Goal: Task Accomplishment & Management: Manage account settings

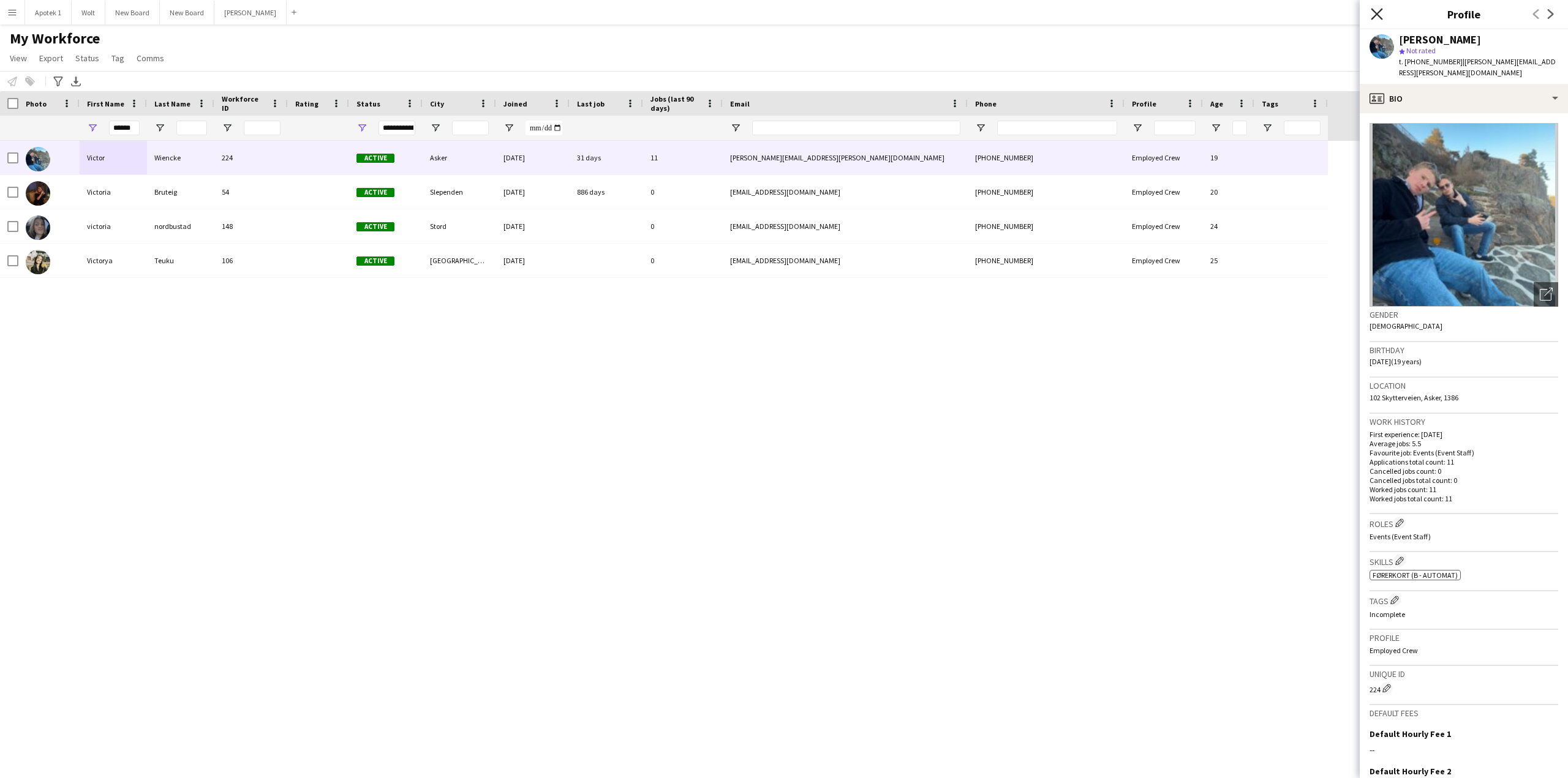
click at [1374, 13] on icon at bounding box center [1376, 13] width 11 height 11
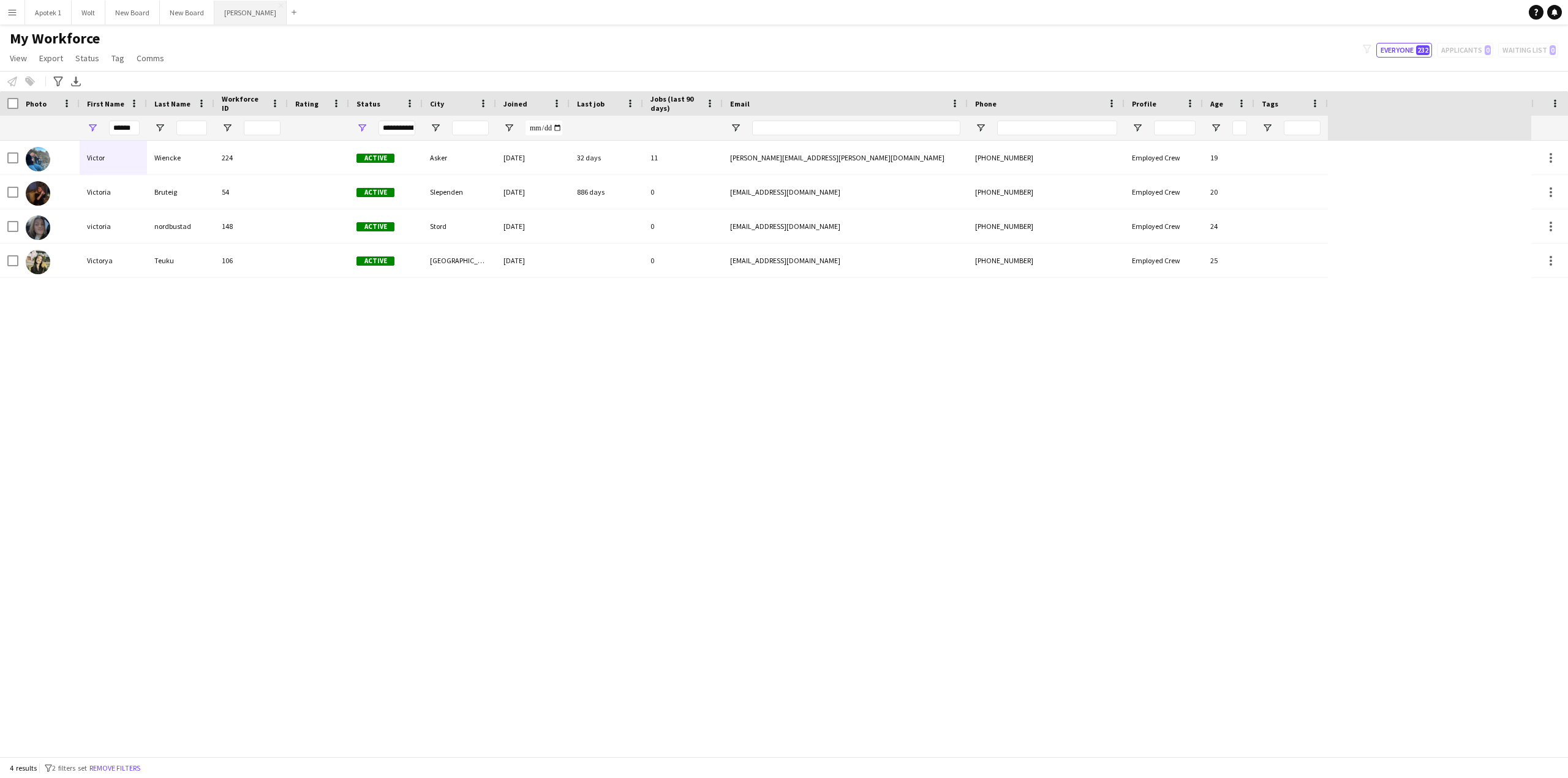
click at [237, 9] on button "[PERSON_NAME] Close" at bounding box center [251, 13] width 72 height 24
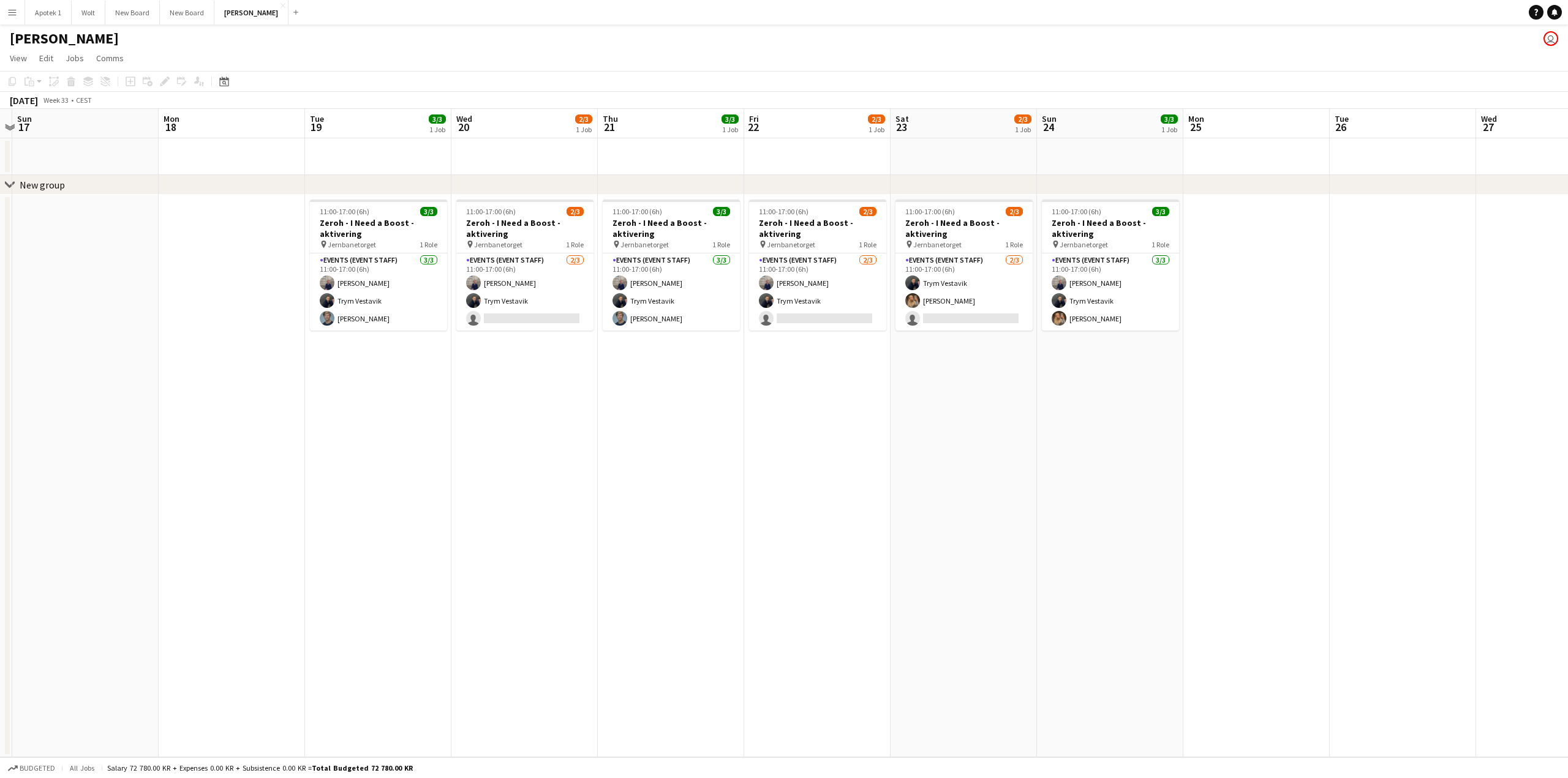
scroll to position [0, 427]
click at [237, 430] on app-calendar-viewport "Thu 14 Fri 15 Sat 16 Sun 17 Mon 18 Tue 19 3/3 1 Job Wed 20 2/3 1 Job Thu 21 3/3…" at bounding box center [784, 433] width 1568 height 648
click at [574, 261] on app-card-role "Events (Event Staff) [DATE] 11:00-17:00 (6h) [PERSON_NAME] Trym Vestavik single…" at bounding box center [525, 292] width 137 height 78
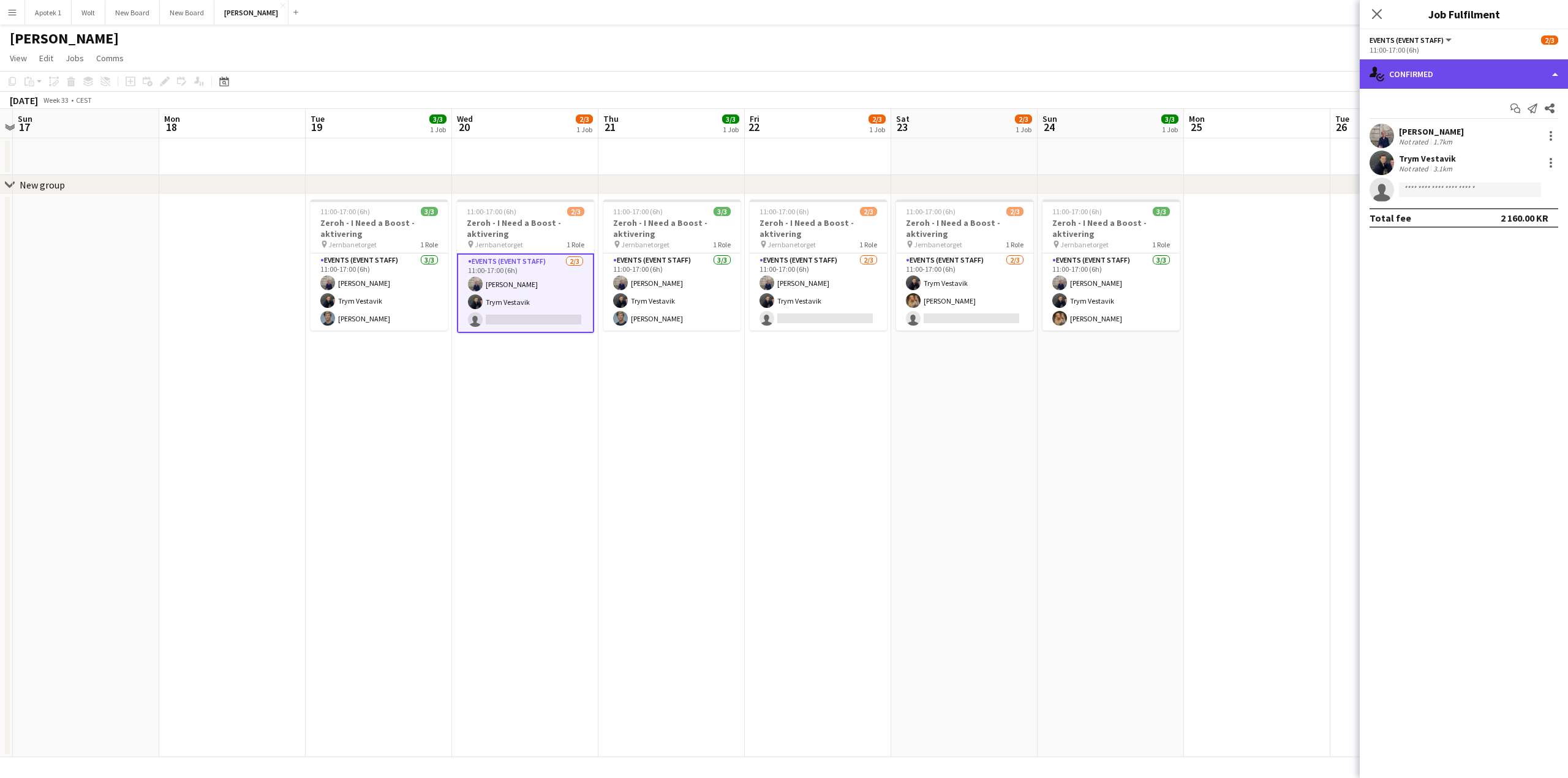
click at [1554, 73] on div "single-neutral-actions-check-2 Confirmed" at bounding box center [1464, 74] width 209 height 29
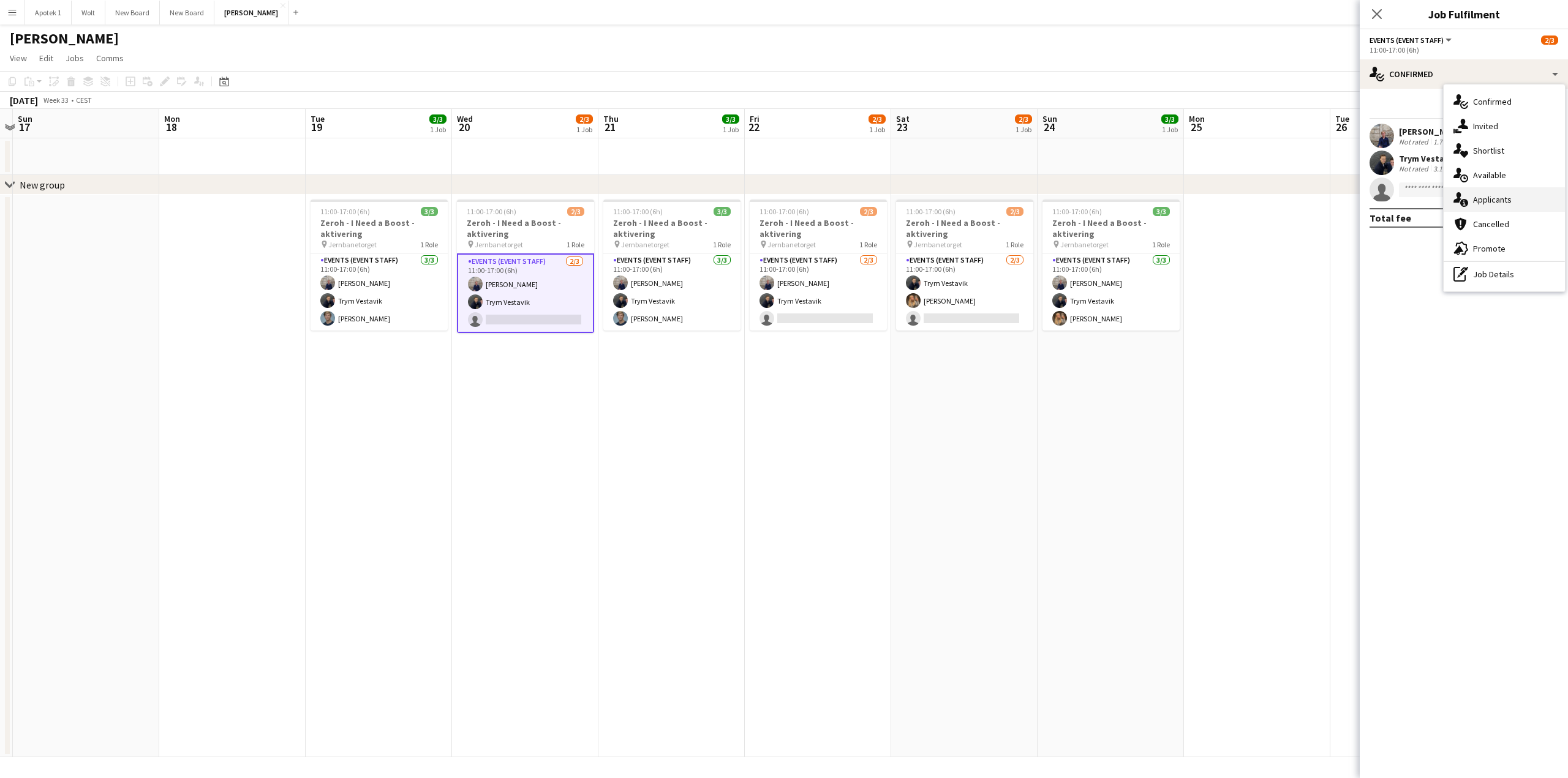
click at [1498, 199] on div "single-neutral-actions-information Applicants" at bounding box center [1504, 199] width 122 height 24
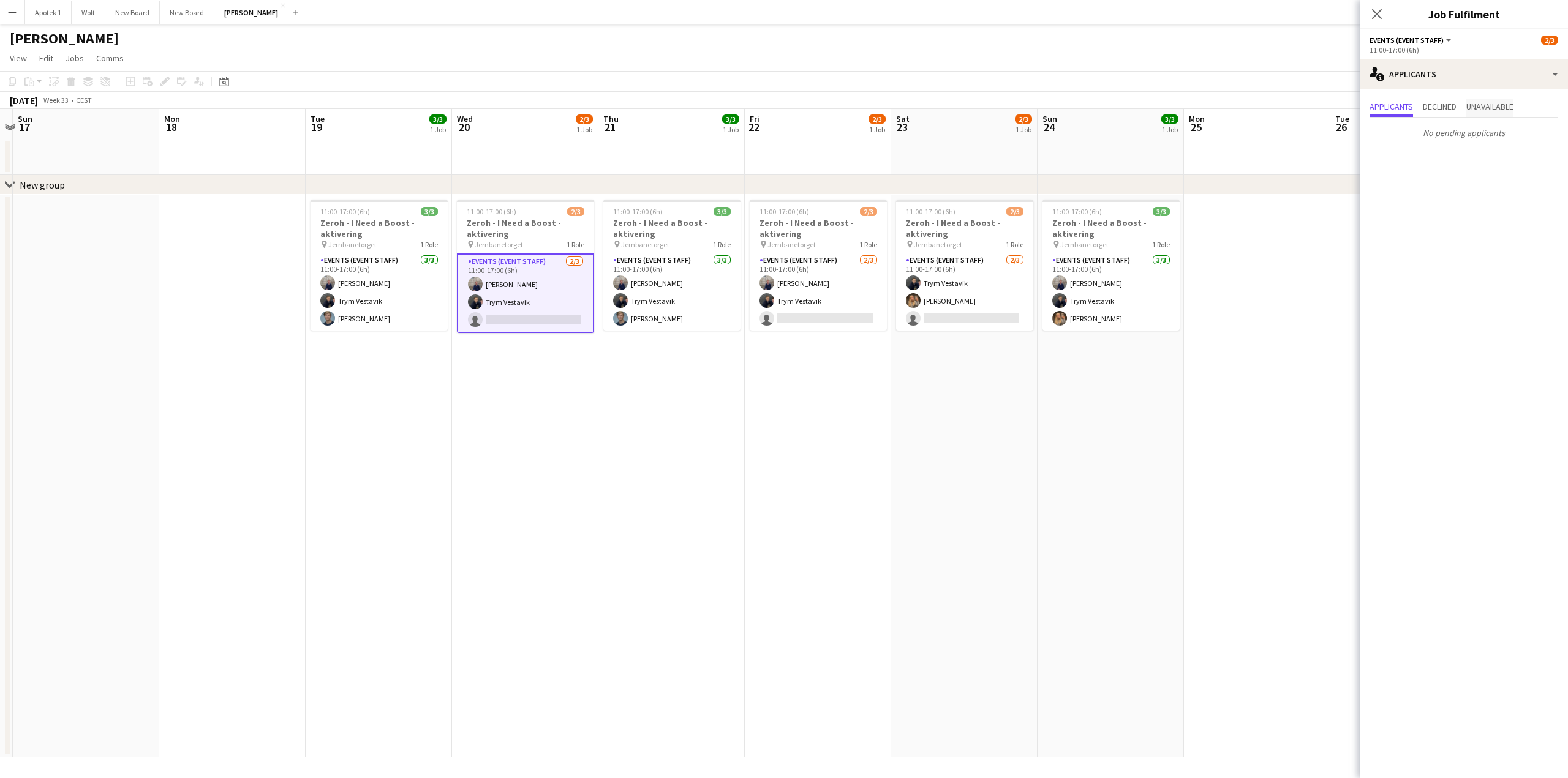
click at [1485, 115] on span "Unavailable" at bounding box center [1490, 107] width 47 height 18
click at [1389, 104] on span "Applicants" at bounding box center [1391, 107] width 43 height 9
click at [1379, 14] on icon "Close pop-in" at bounding box center [1376, 13] width 11 height 11
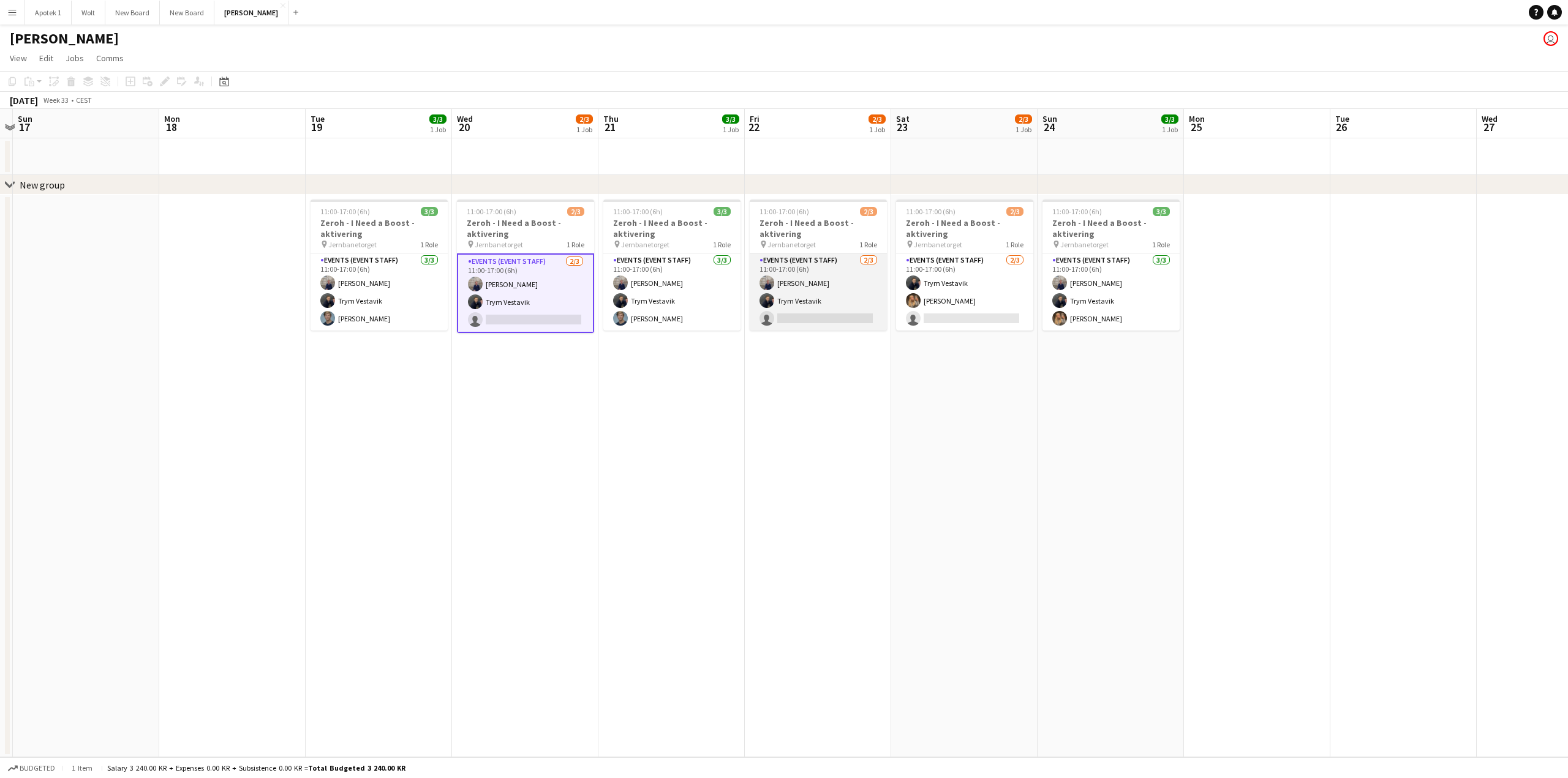
click at [821, 265] on app-card-role "Events (Event Staff) [DATE] 11:00-17:00 (6h) [PERSON_NAME] Trym Vestavik single…" at bounding box center [818, 292] width 137 height 78
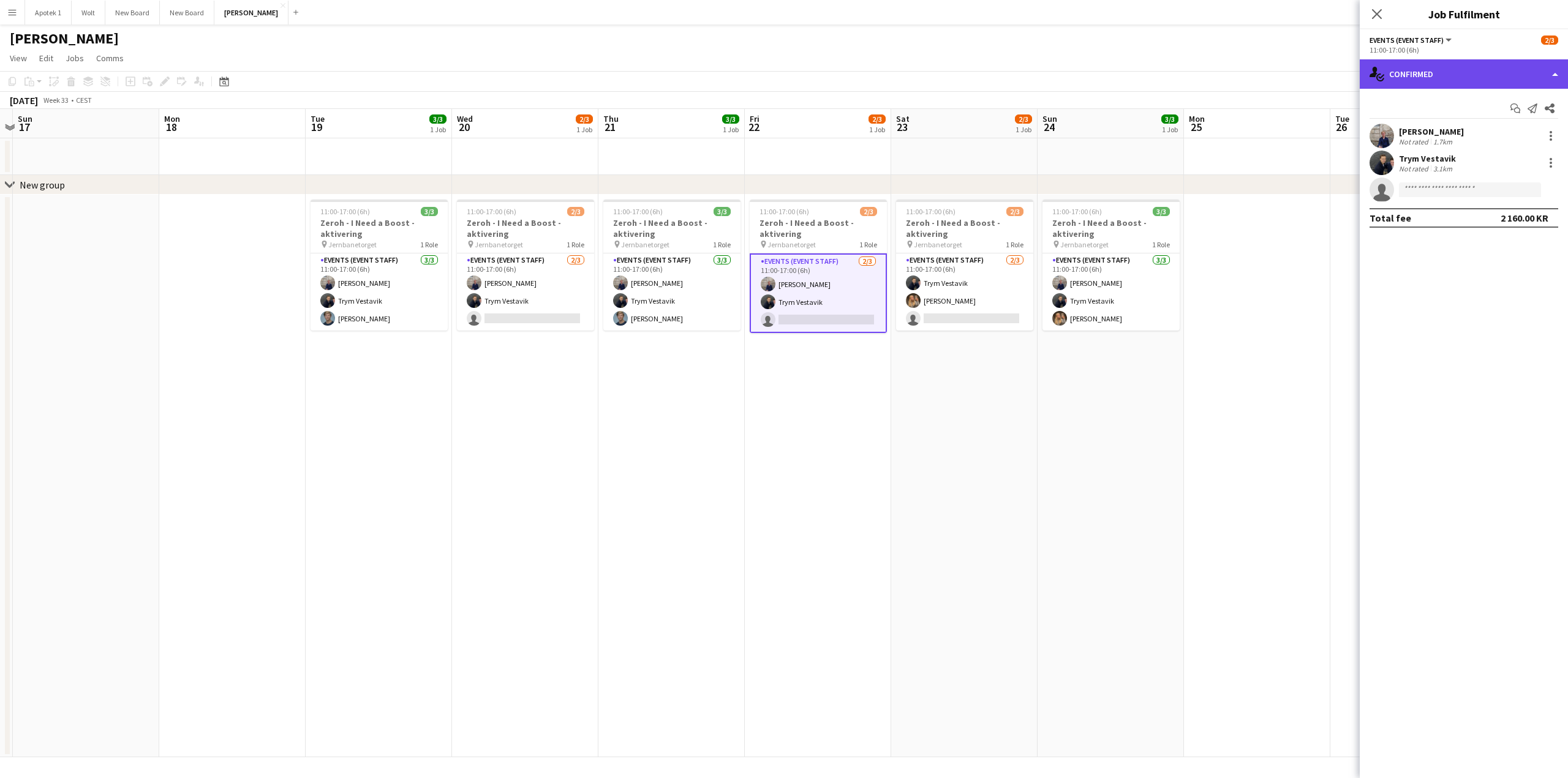
click at [1558, 74] on div "single-neutral-actions-check-2 Confirmed" at bounding box center [1464, 74] width 209 height 29
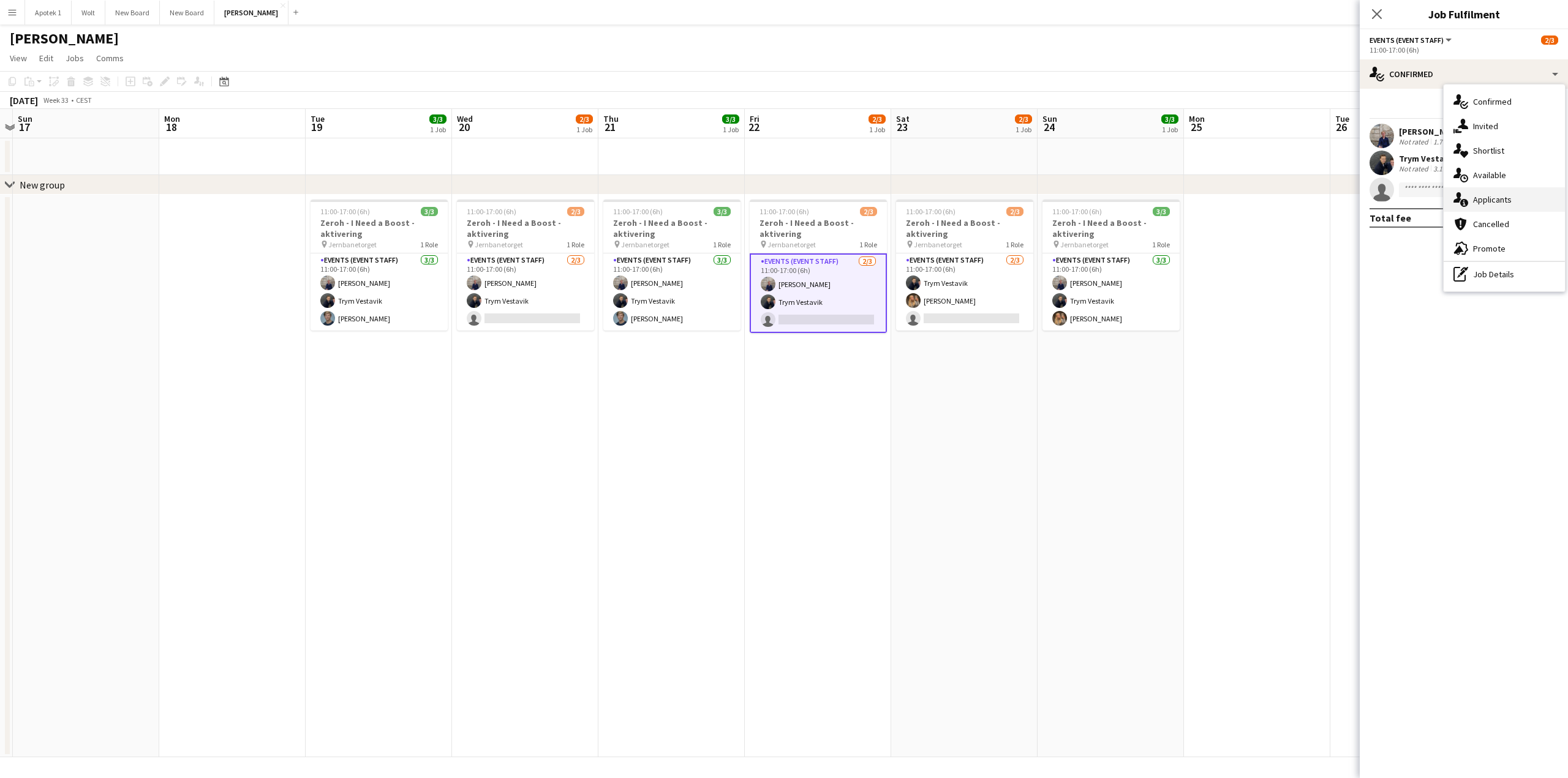
click at [1518, 199] on div "single-neutral-actions-information Applicants" at bounding box center [1504, 199] width 122 height 24
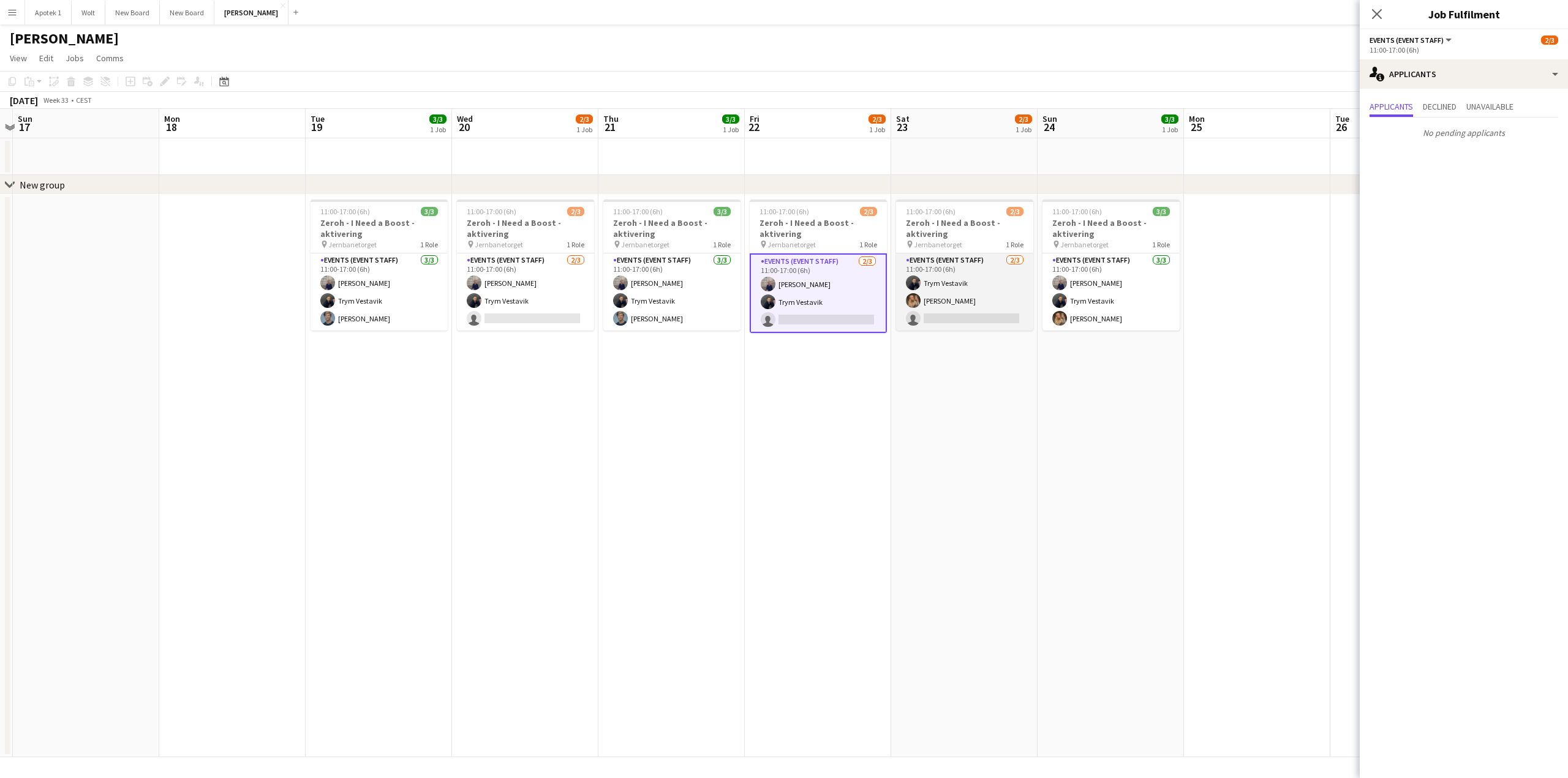
click at [957, 302] on app-card-role "Events (Event Staff) [DATE] 11:00-17:00 (6h) Trym Vestavik [PERSON_NAME] single…" at bounding box center [964, 292] width 137 height 78
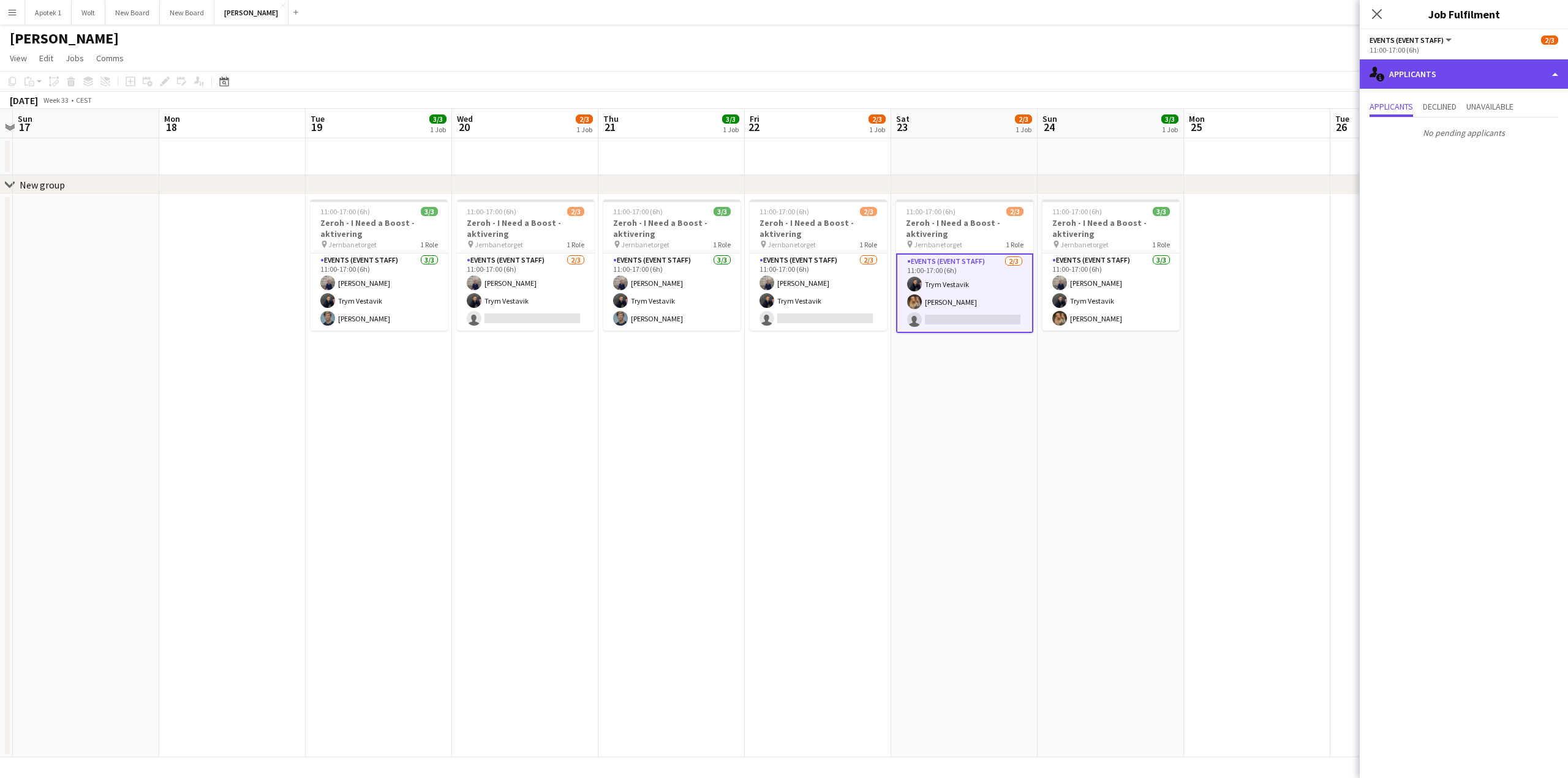
click at [1551, 69] on div "single-neutral-actions-information Applicants" at bounding box center [1464, 74] width 209 height 29
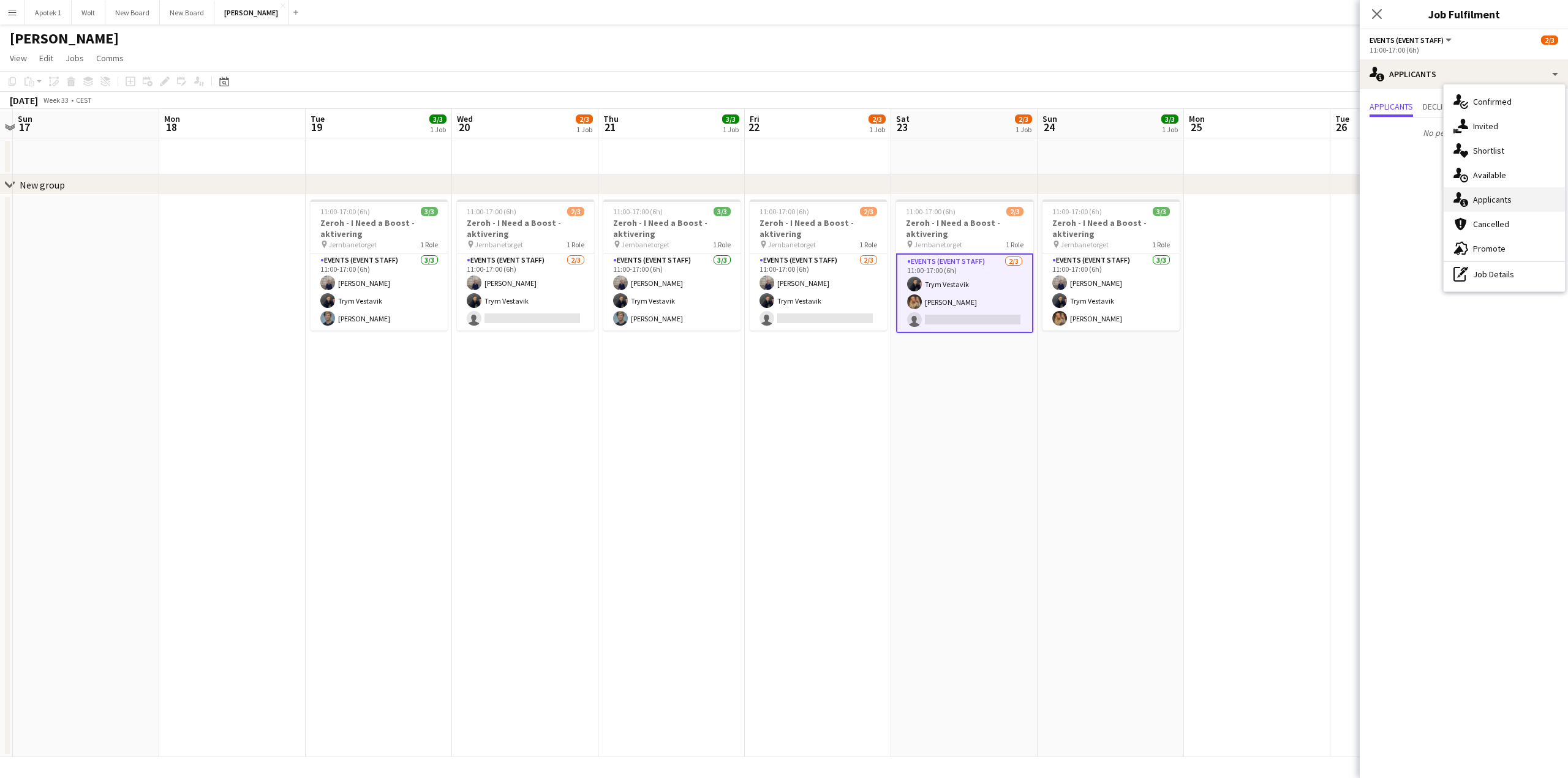
click at [1511, 204] on div "single-neutral-actions-information Applicants" at bounding box center [1504, 199] width 122 height 24
click at [1438, 106] on span "Declined" at bounding box center [1439, 107] width 34 height 9
click at [1484, 103] on span "Unavailable" at bounding box center [1490, 107] width 47 height 9
click at [1397, 107] on span "Applicants" at bounding box center [1391, 107] width 43 height 9
click at [1377, 14] on icon at bounding box center [1376, 13] width 11 height 11
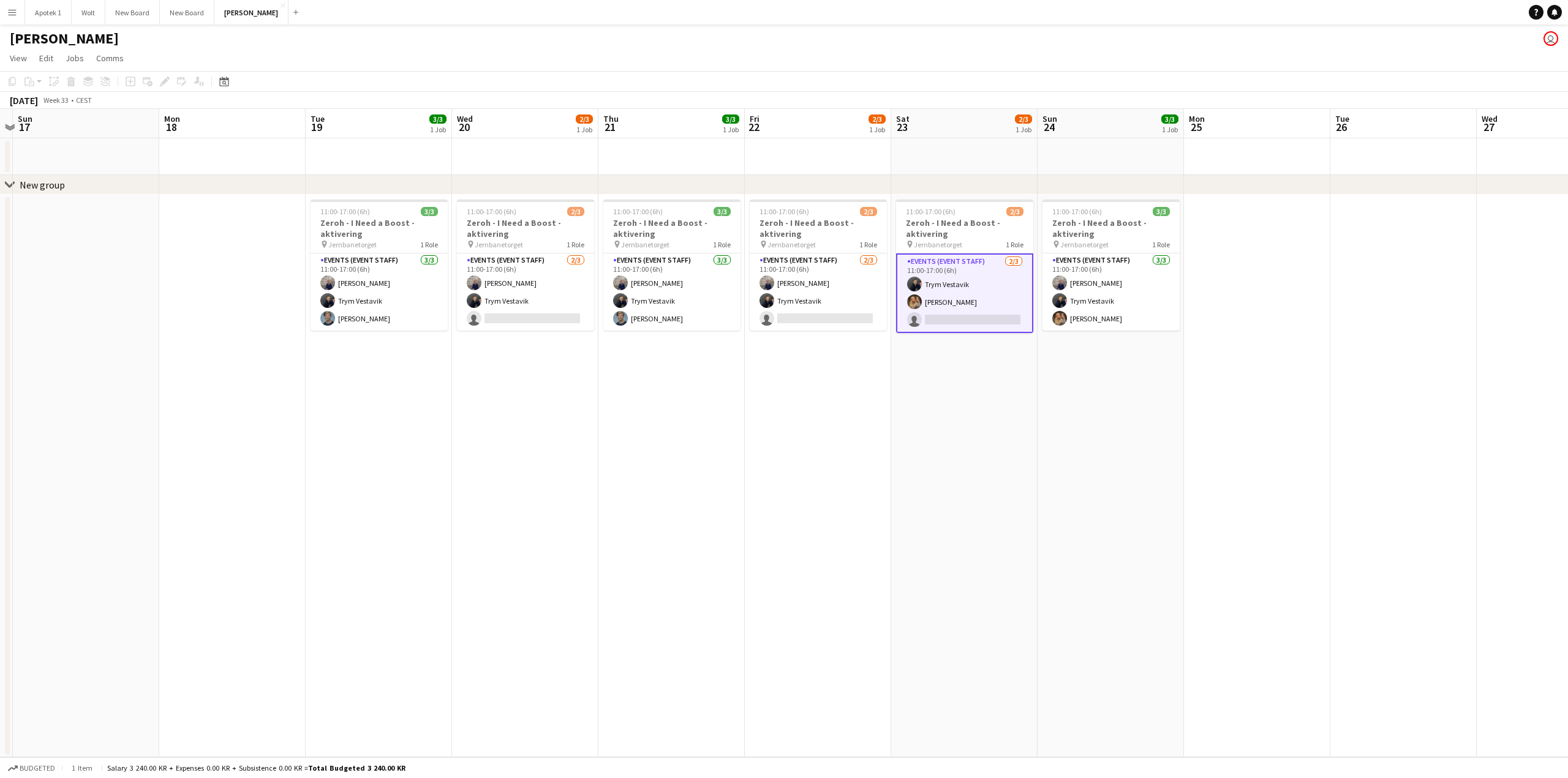
click at [374, 385] on app-date-cell "11:00-17:00 (6h) 3/3 Zeroh - I Need a Boost - aktivering pin Jernbanetorget 1 R…" at bounding box center [379, 476] width 147 height 563
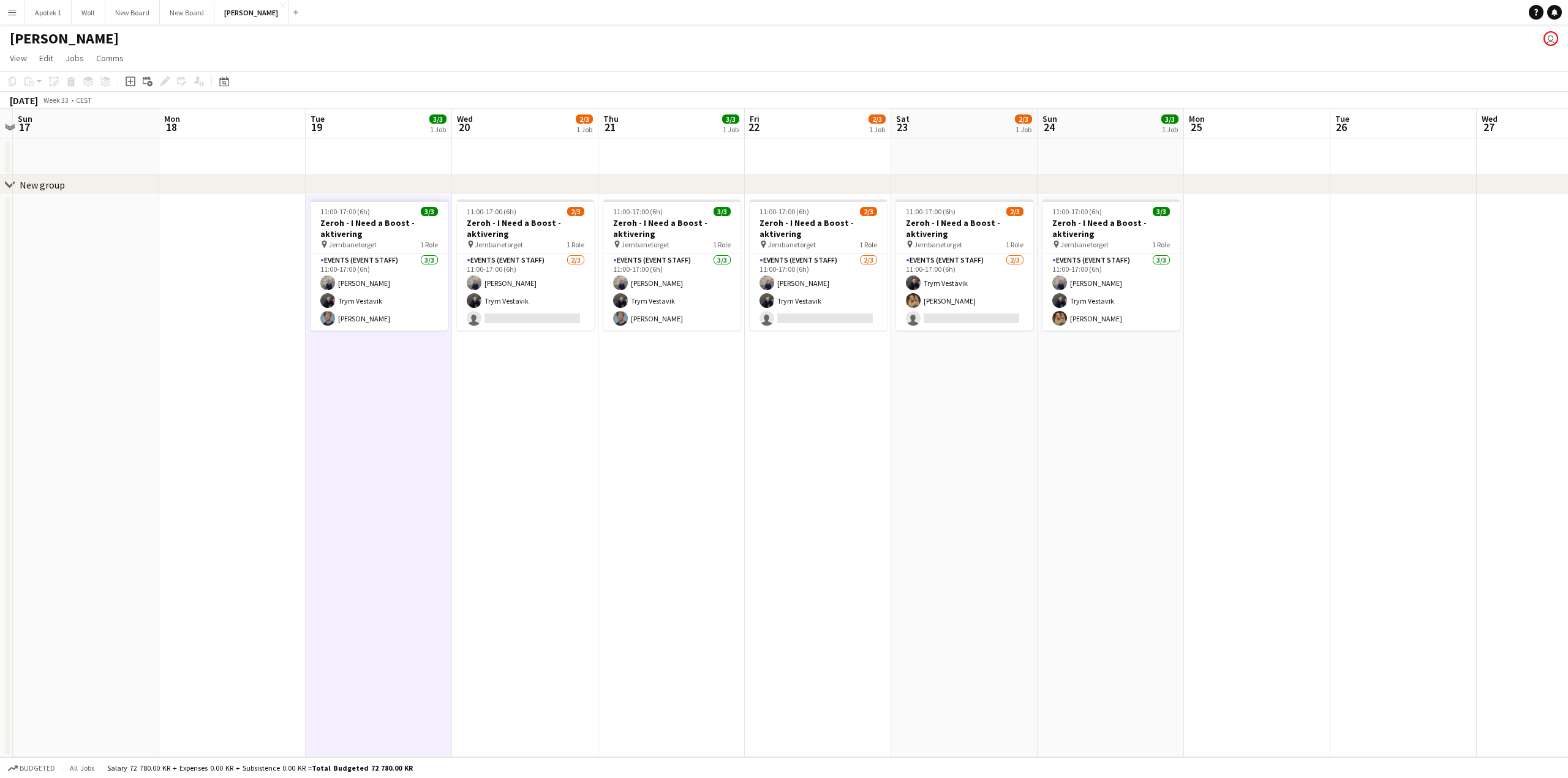
click at [545, 385] on app-date-cell "11:00-17:00 (6h) 2/3 Zeroh - I Need a Boost - aktivering pin Jernbanetorget 1 R…" at bounding box center [525, 476] width 147 height 563
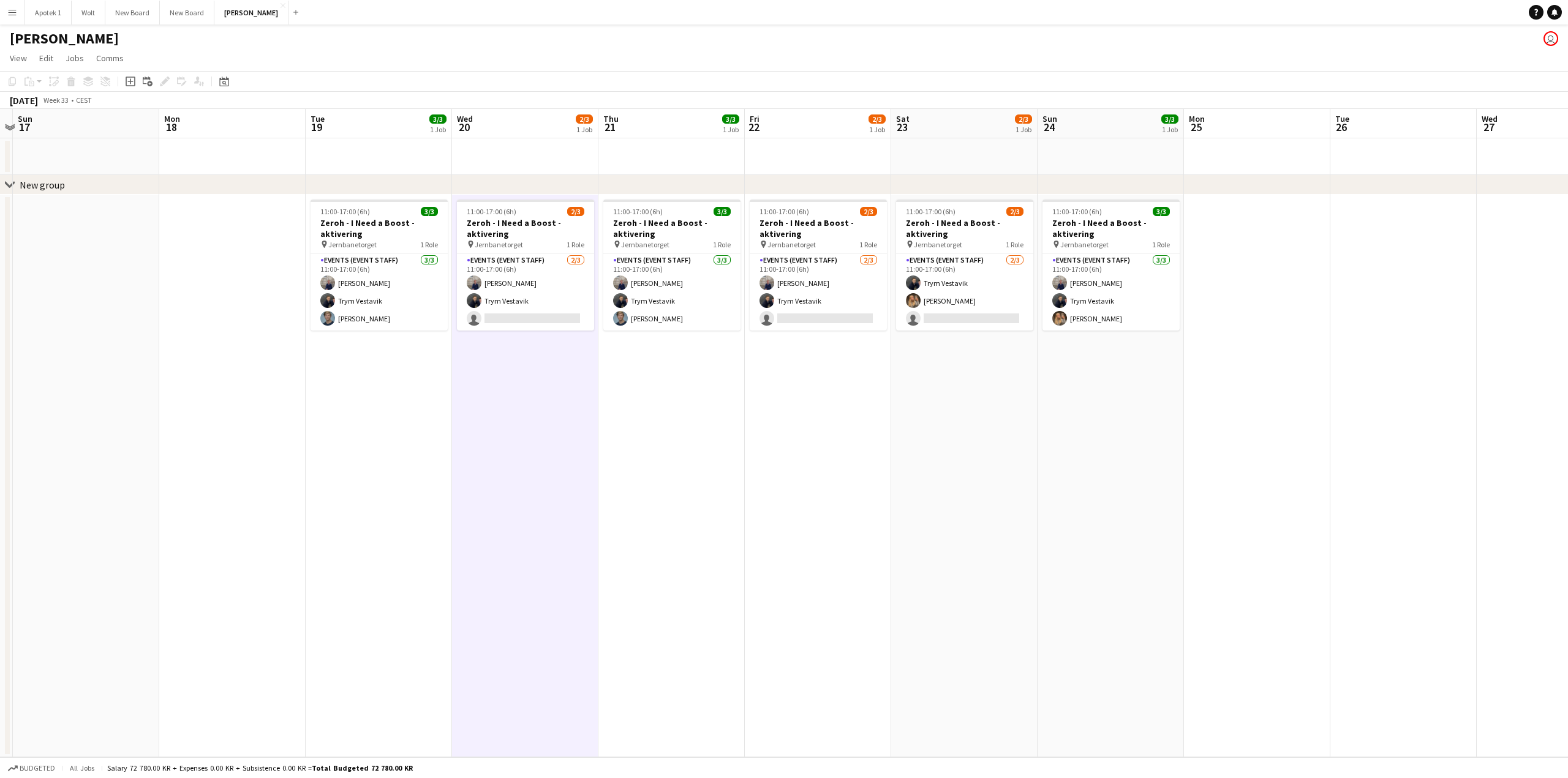
click at [661, 389] on app-date-cell "11:00-17:00 (6h) 3/3 Zeroh - I Need a Boost - aktivering pin Jernbanetorget 1 R…" at bounding box center [672, 476] width 147 height 563
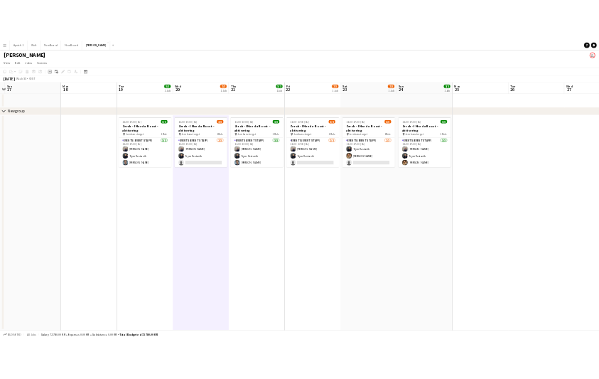
scroll to position [0, 494]
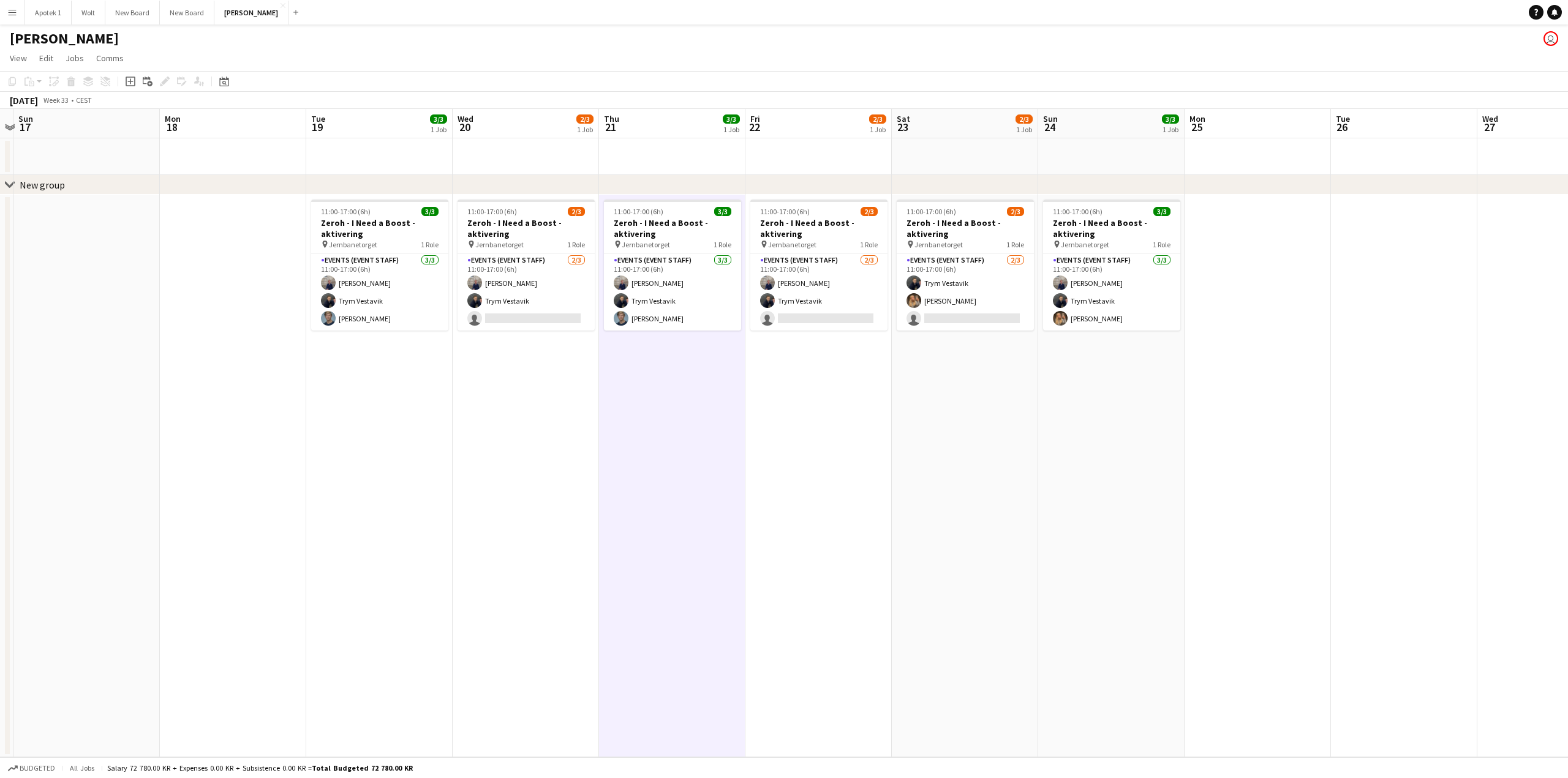
click at [789, 402] on app-date-cell "11:00-17:00 (6h) 2/3 Zeroh - I Need a Boost - aktivering pin Jernbanetorget 1 R…" at bounding box center [819, 476] width 147 height 563
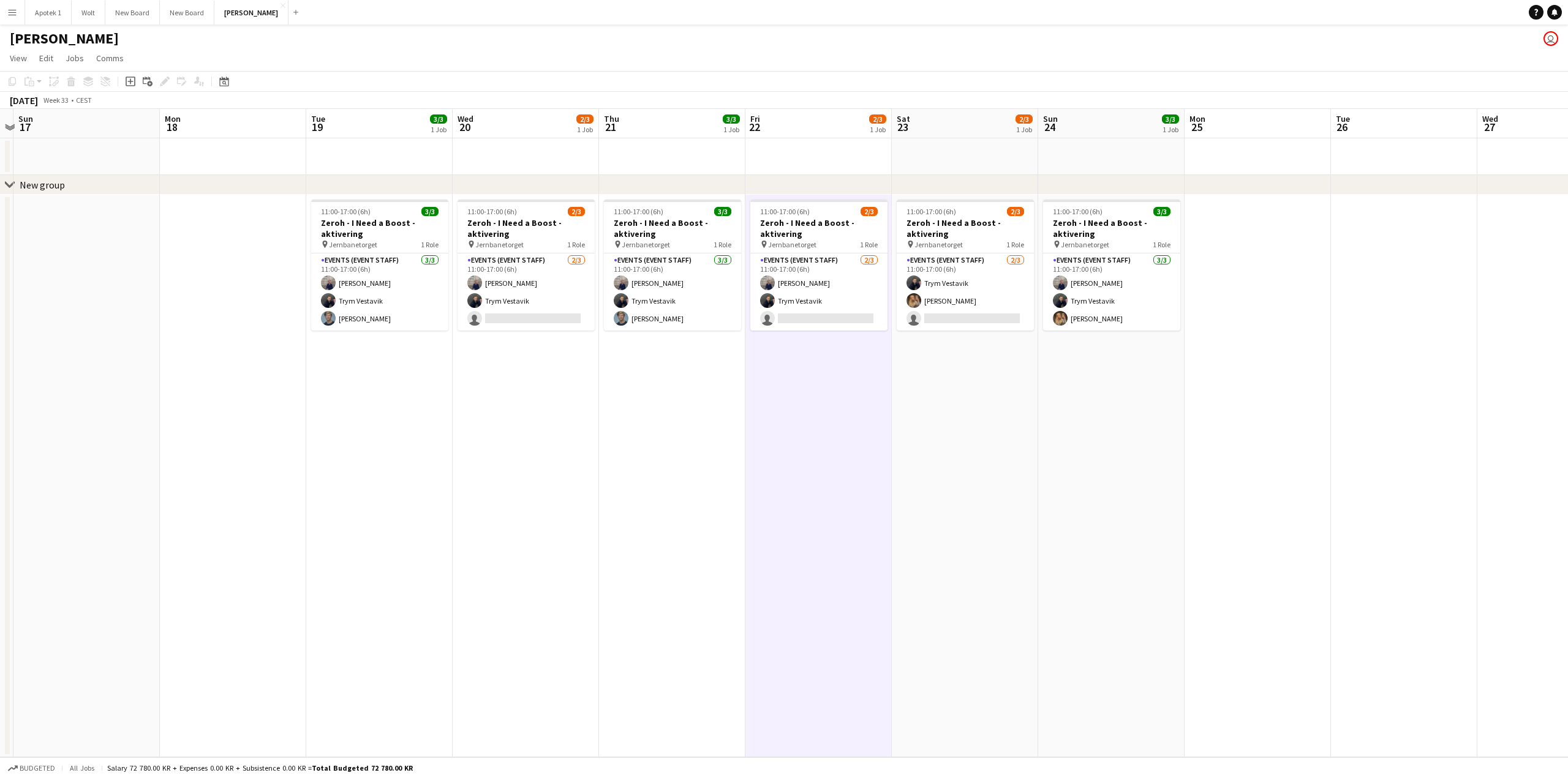
click at [922, 420] on app-date-cell "11:00-17:00 (6h) 2/3 Zeroh - I Need a Boost - aktivering pin Jernbanetorget 1 R…" at bounding box center [965, 476] width 147 height 563
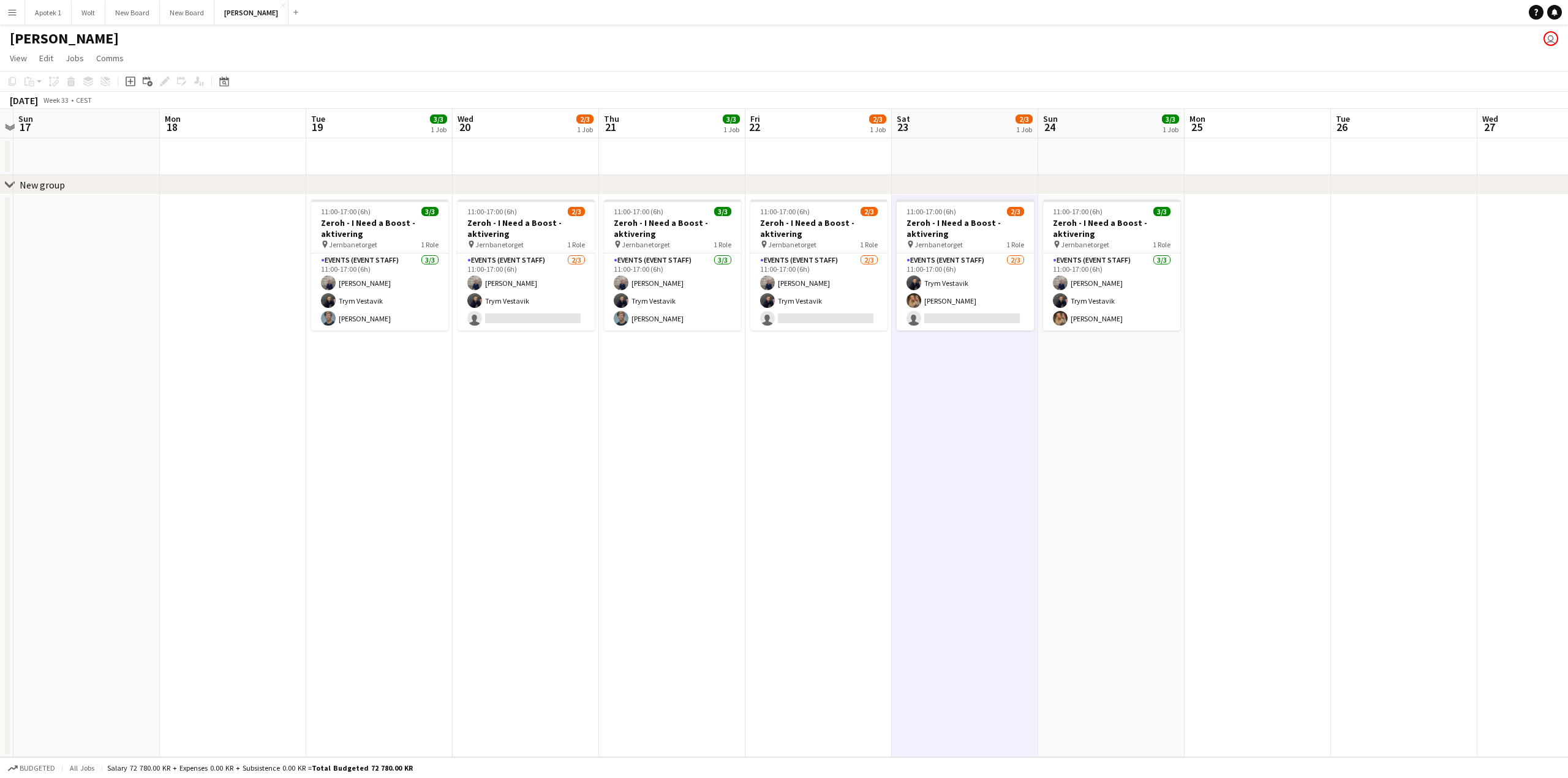
click at [1062, 427] on app-date-cell "11:00-17:00 (6h) 3/3 Zeroh - I Need a Boost - aktivering pin Jernbanetorget 1 R…" at bounding box center [1111, 476] width 147 height 563
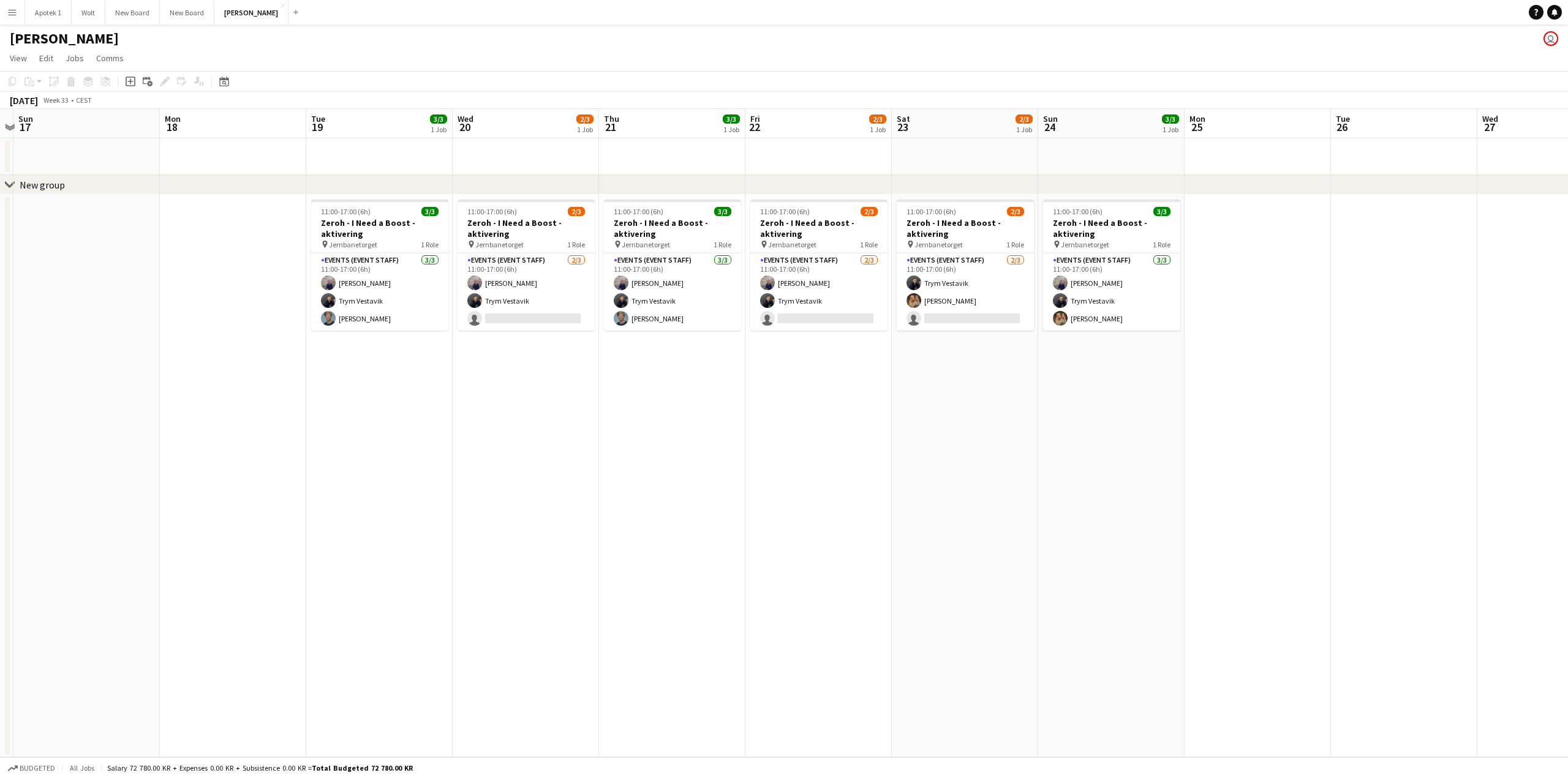
click at [1511, 388] on app-date-cell at bounding box center [1551, 476] width 147 height 563
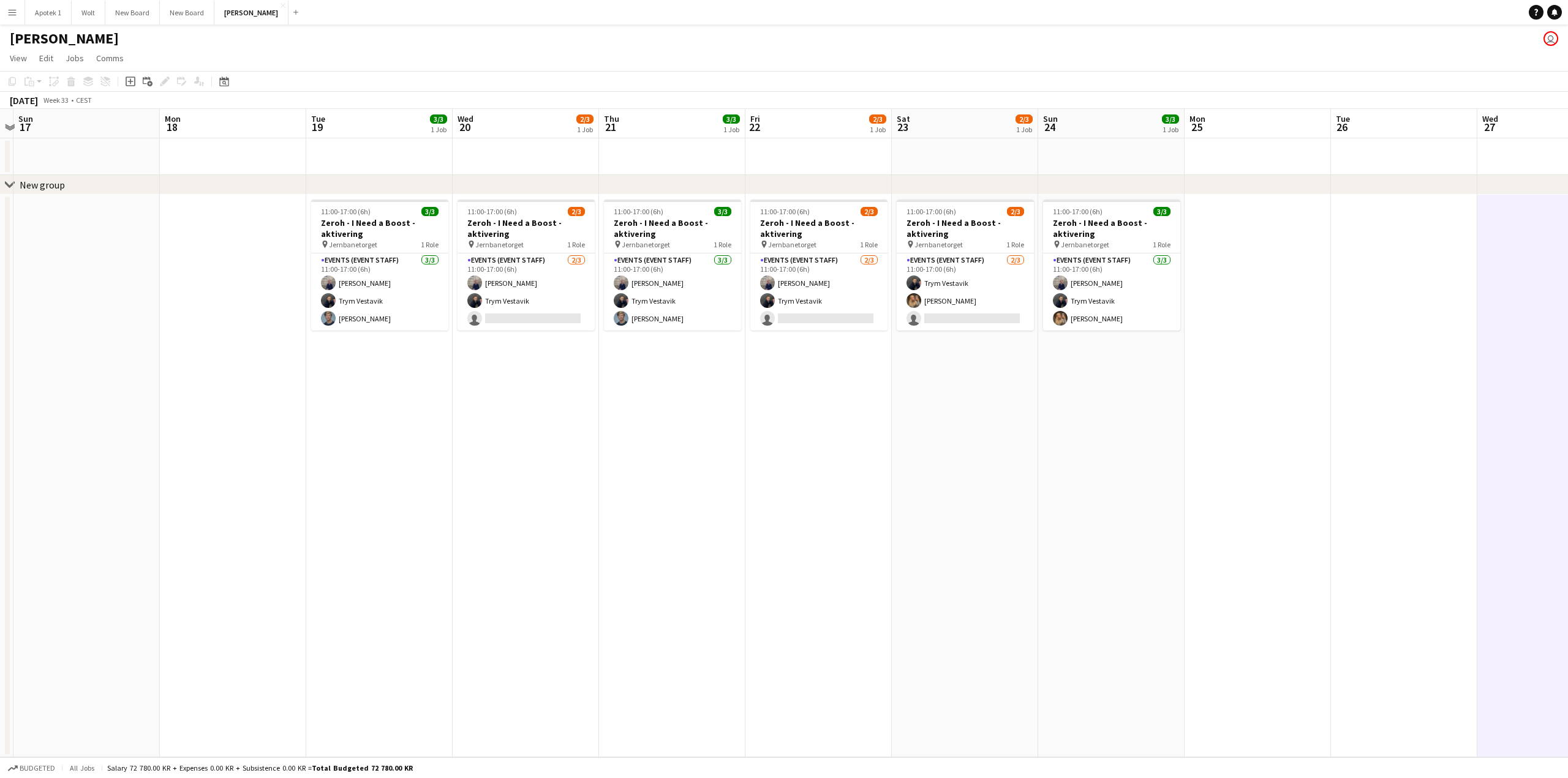
click at [1246, 324] on app-date-cell at bounding box center [1258, 476] width 147 height 563
